Goal: Navigation & Orientation: Find specific page/section

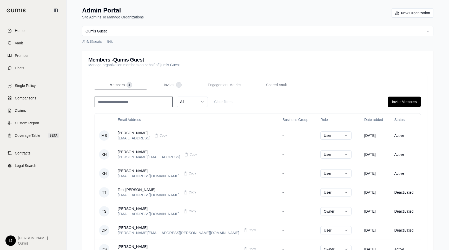
scroll to position [2, 0]
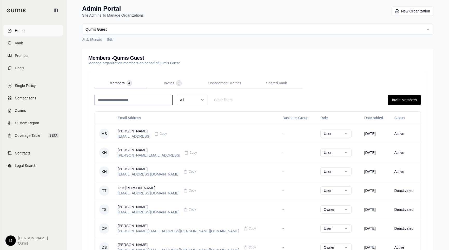
click at [29, 28] on link "Home" at bounding box center [33, 30] width 60 height 11
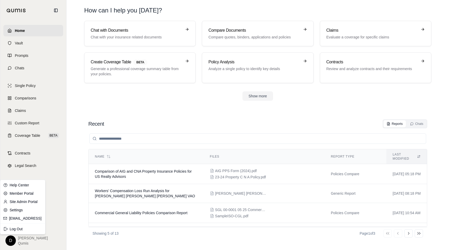
click at [12, 240] on html "Home Vault Prompts Chats Single Policy Comparisons Claims Custom Report Coverag…" at bounding box center [224, 125] width 449 height 250
click at [24, 201] on link "Site Admin Portal" at bounding box center [22, 202] width 43 height 8
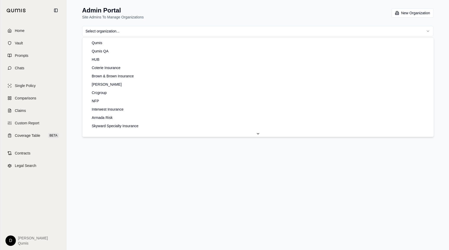
click at [149, 30] on html "Home Vault Prompts Chats Single Policy Comparisons Claims Custom Report Coverag…" at bounding box center [224, 125] width 449 height 250
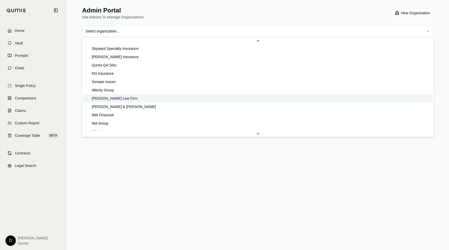
scroll to position [125, 0]
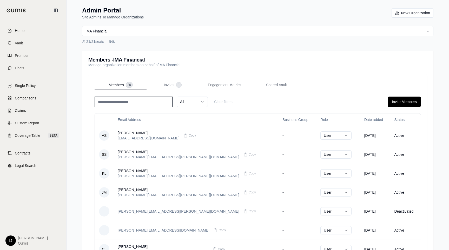
click at [218, 83] on span "Engagement Metrics" at bounding box center [224, 84] width 33 height 5
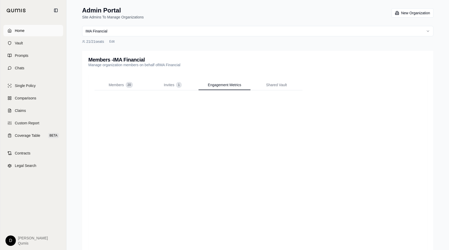
click at [37, 31] on link "Home" at bounding box center [33, 30] width 60 height 11
